Goal: Information Seeking & Learning: Learn about a topic

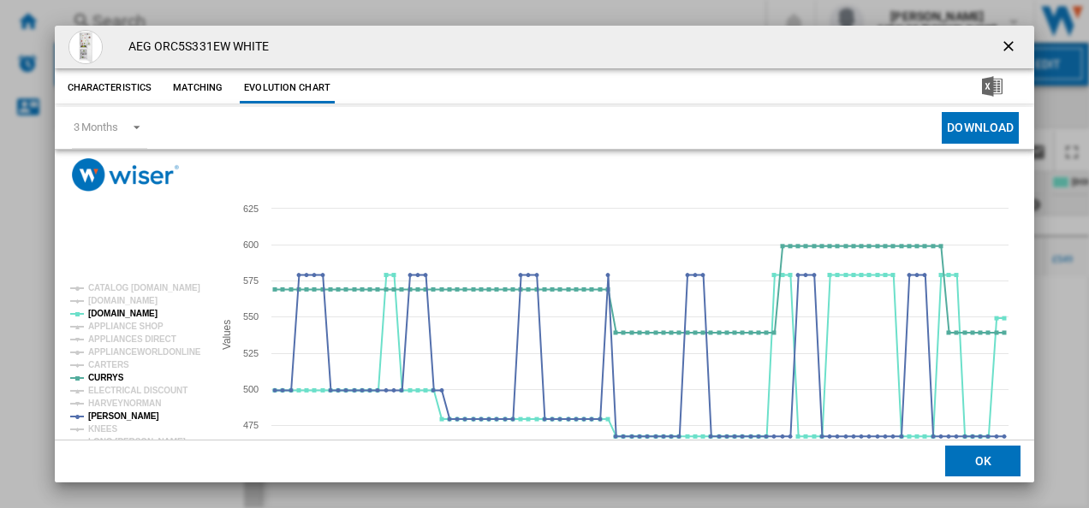
drag, startPoint x: 0, startPoint y: 0, endPoint x: 317, endPoint y: 14, distance: 317.8
click at [1000, 47] on ng-md-icon "getI18NText('BUTTONS.CLOSE_DIALOG')" at bounding box center [1010, 48] width 21 height 21
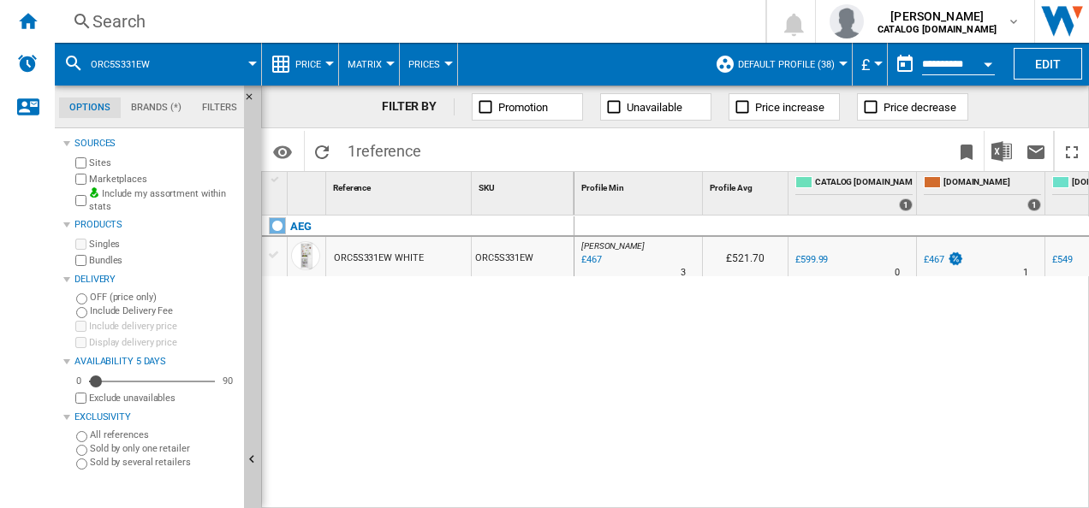
click at [260, 25] on div "Search" at bounding box center [406, 21] width 628 height 24
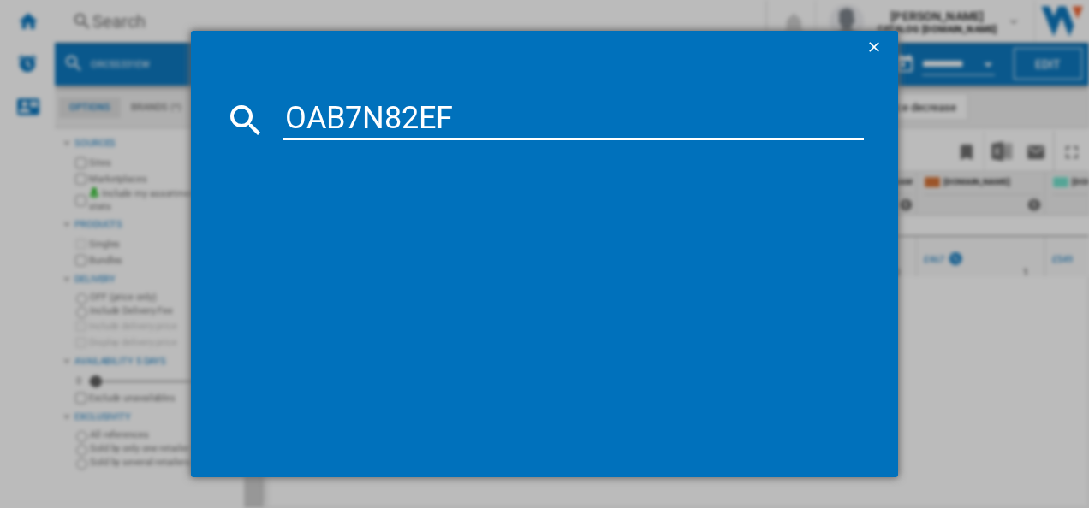
click at [311, 123] on input "OAB7N82EF" at bounding box center [573, 119] width 581 height 41
type input "OAB7N82EF"
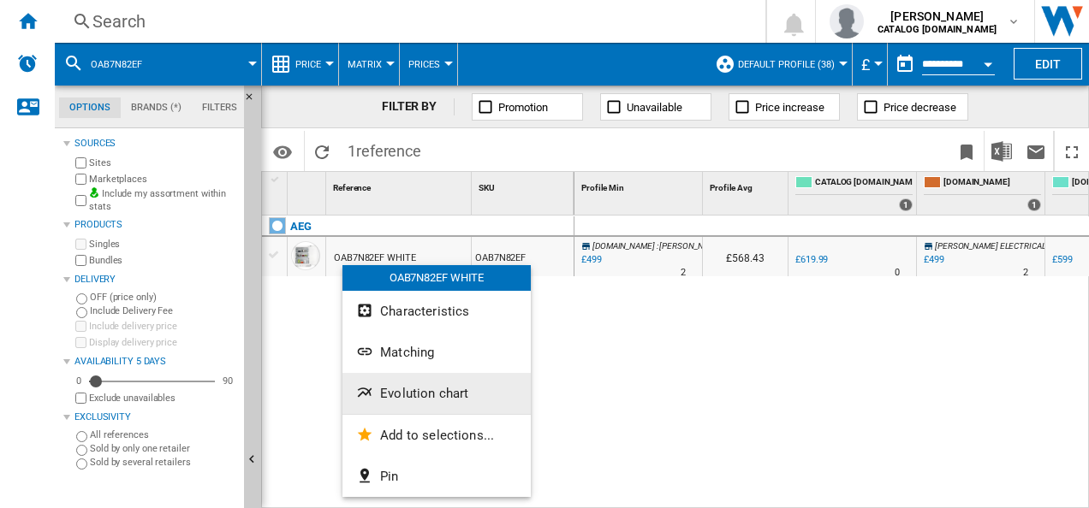
click at [385, 390] on span "Evolution chart" at bounding box center [424, 393] width 88 height 15
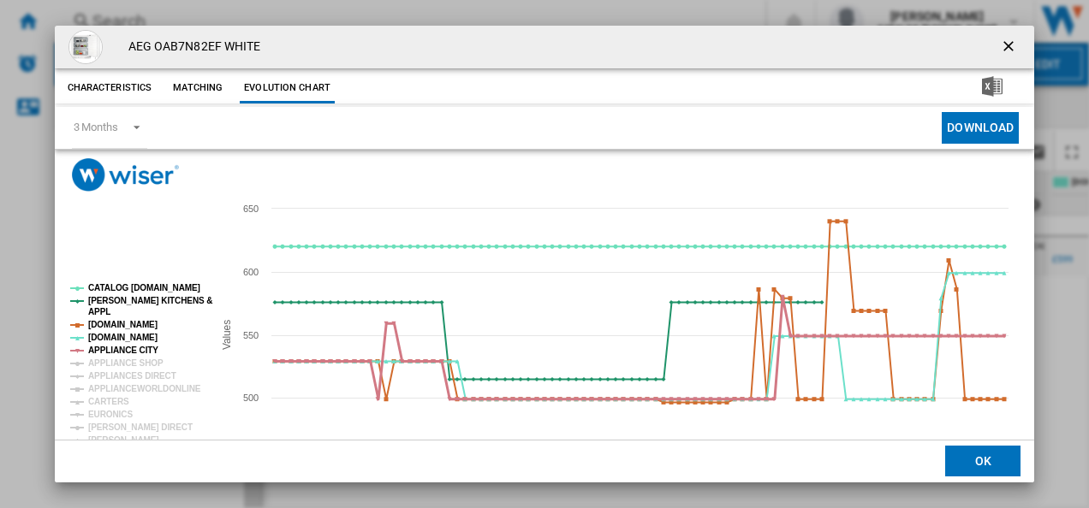
click at [134, 346] on tspan "APPLIANCE CITY" at bounding box center [123, 350] width 70 height 9
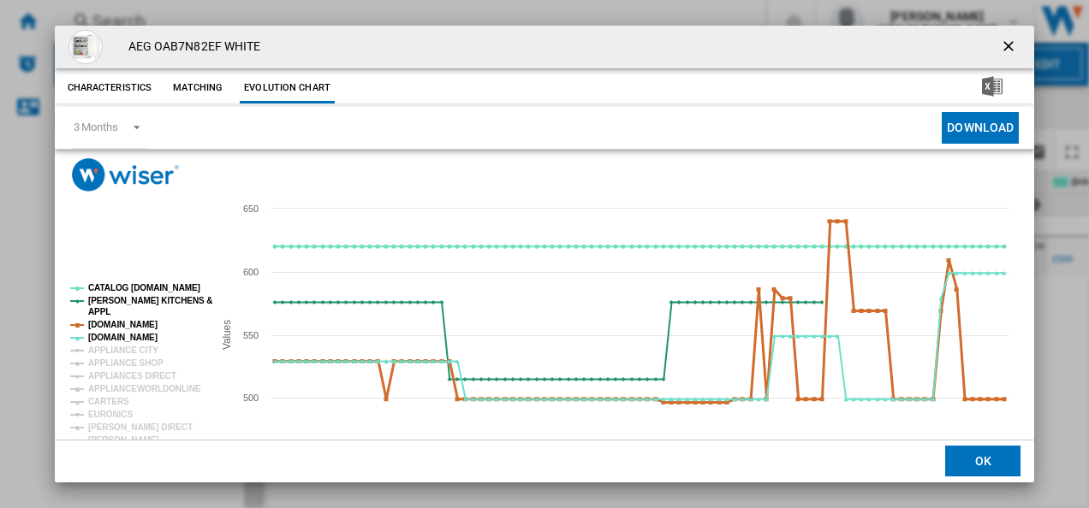
click at [133, 323] on tspan "[DOMAIN_NAME]" at bounding box center [122, 324] width 69 height 9
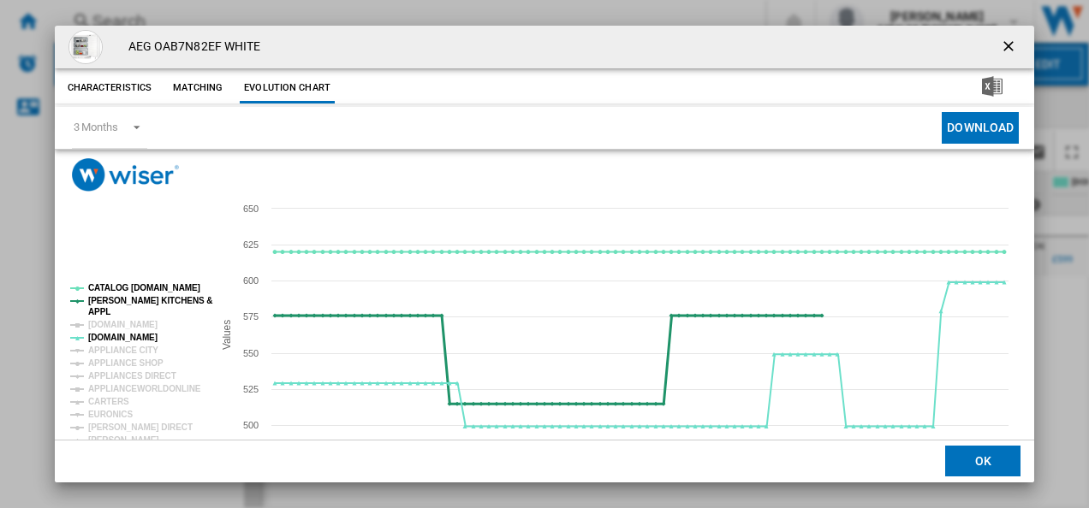
click at [136, 296] on tspan "[PERSON_NAME] KITCHENS &" at bounding box center [150, 300] width 124 height 9
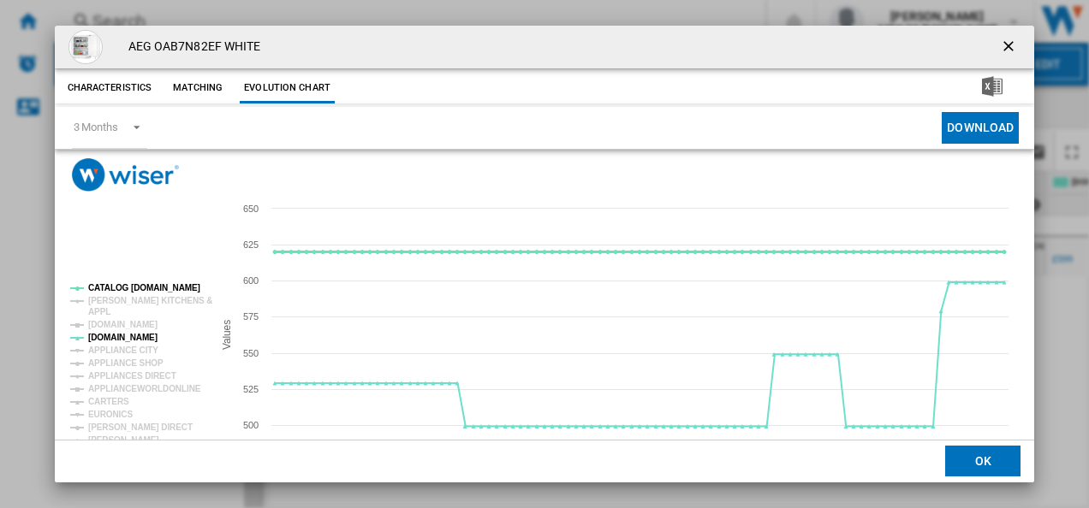
click at [136, 285] on tspan "CATALOG [DOMAIN_NAME]" at bounding box center [144, 287] width 112 height 9
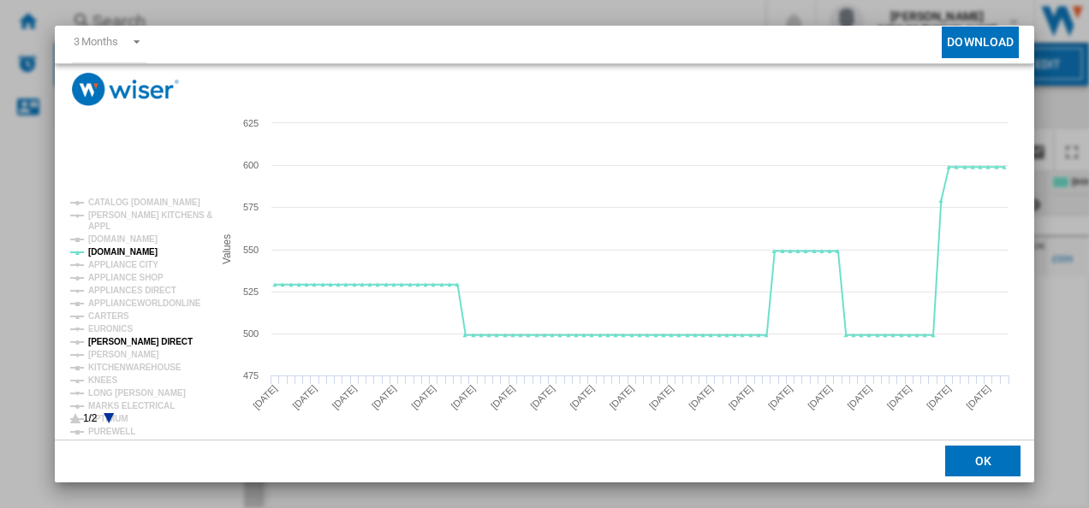
scroll to position [86, 0]
click at [118, 353] on tspan "[PERSON_NAME]" at bounding box center [123, 353] width 71 height 9
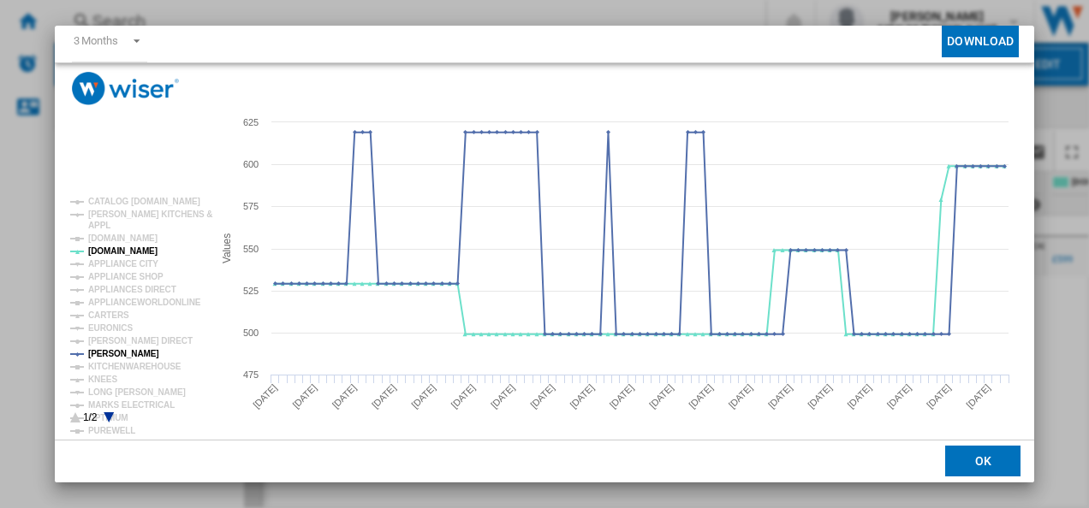
scroll to position [93, 0]
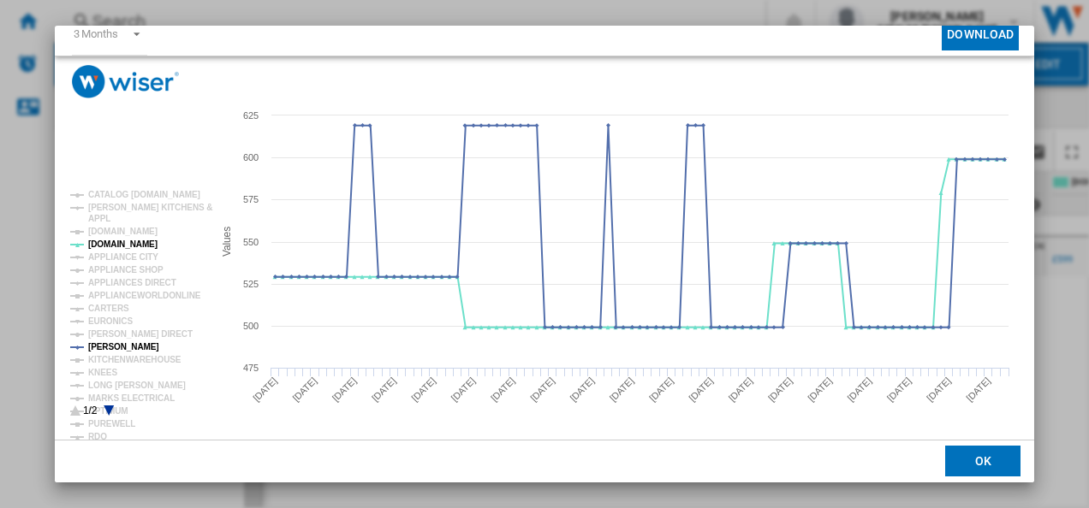
click at [111, 407] on icon "Product popup" at bounding box center [109, 411] width 10 height 10
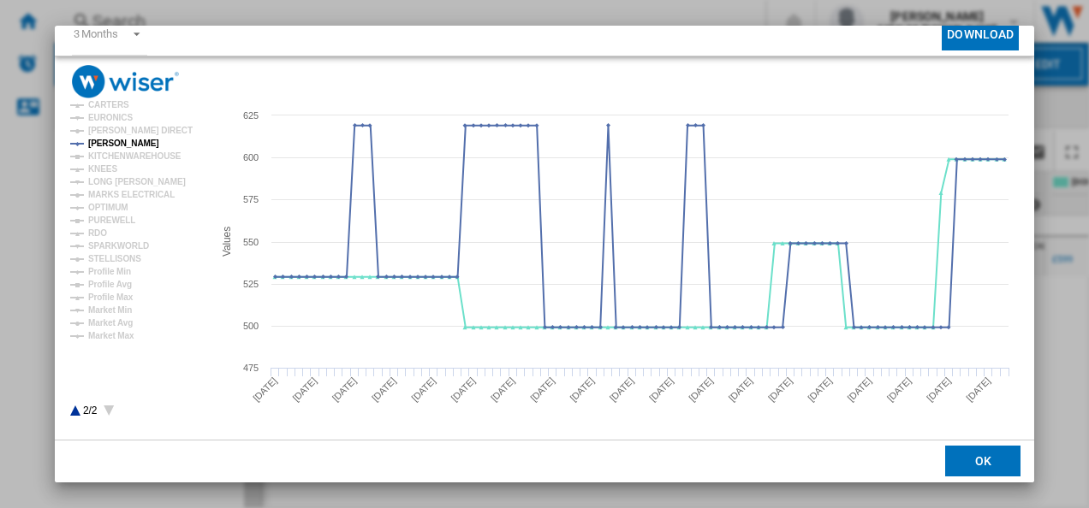
click at [75, 409] on icon "Product popup" at bounding box center [75, 411] width 10 height 10
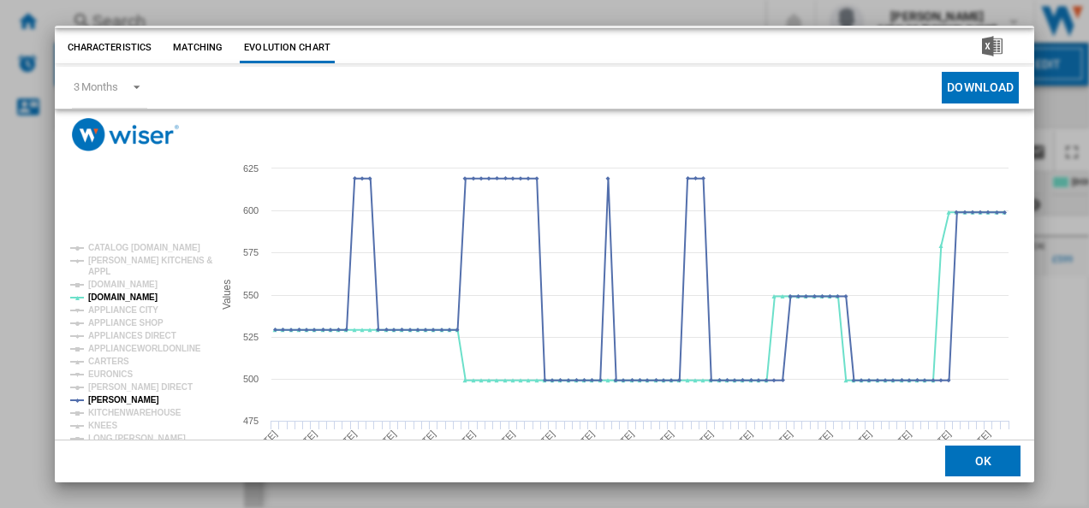
scroll to position [0, 0]
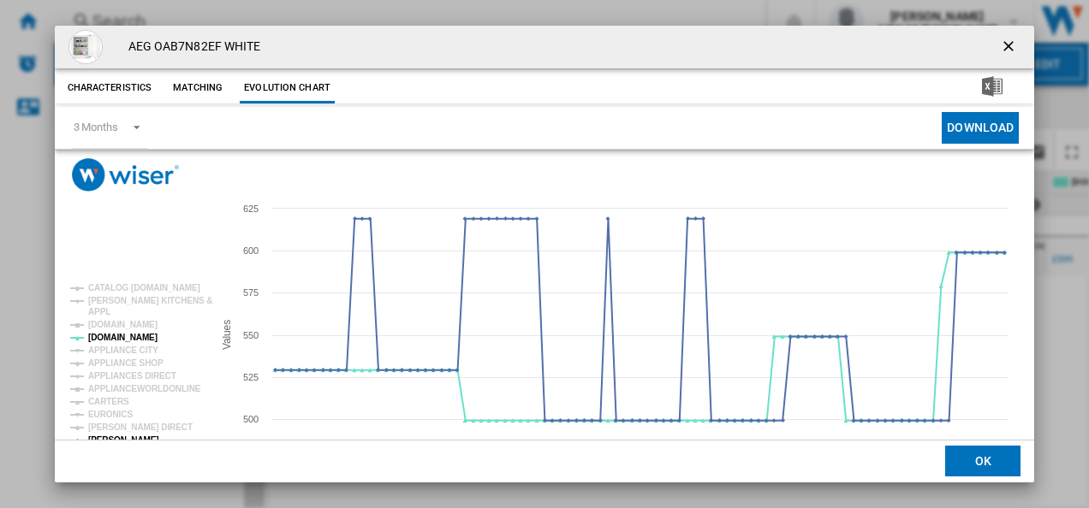
click at [1003, 38] on ng-md-icon "getI18NText('BUTTONS.CLOSE_DIALOG')" at bounding box center [1010, 48] width 21 height 21
